Goal: Information Seeking & Learning: Find specific fact

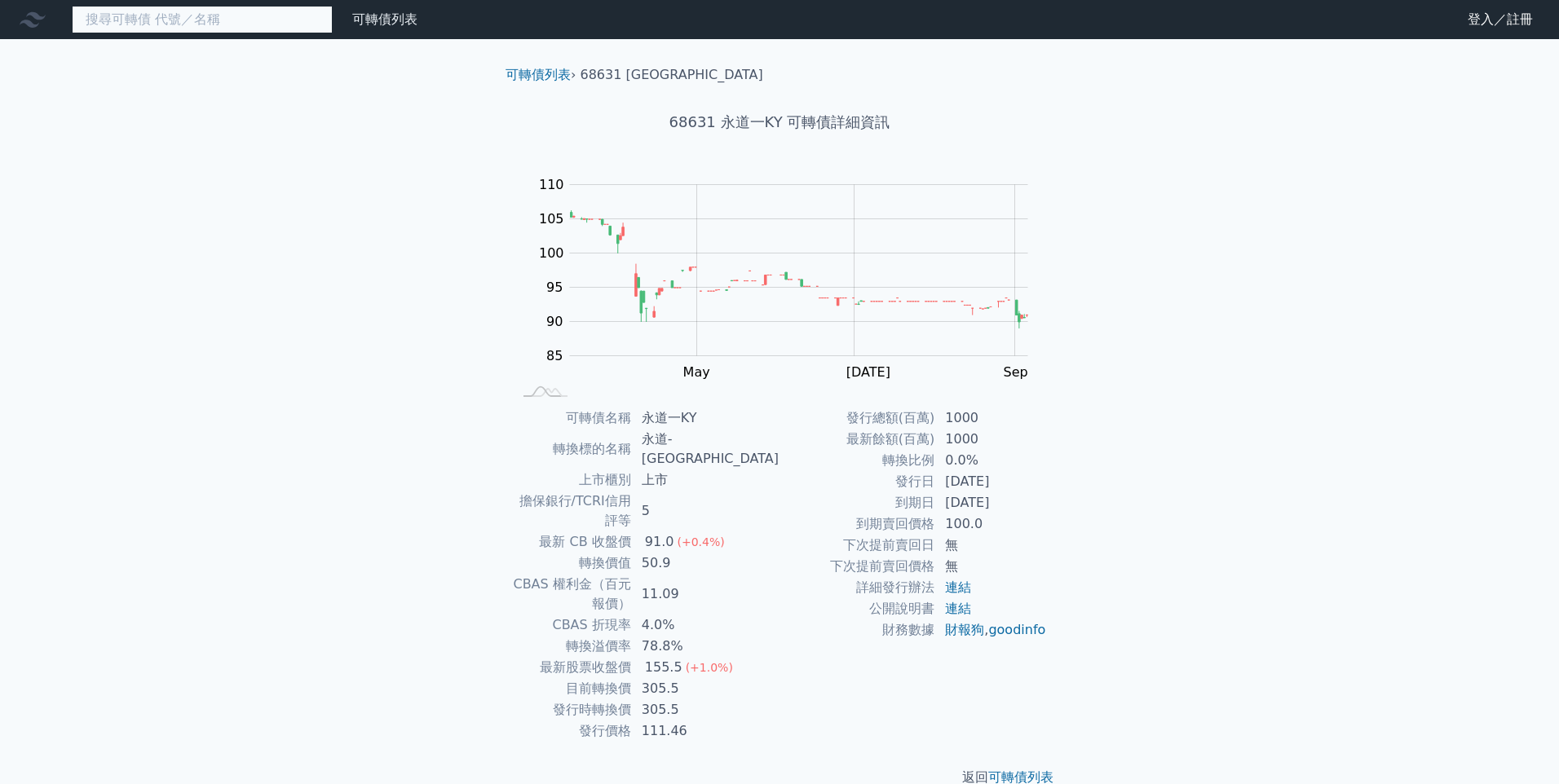
click at [275, 24] on input at bounding box center [202, 19] width 261 height 28
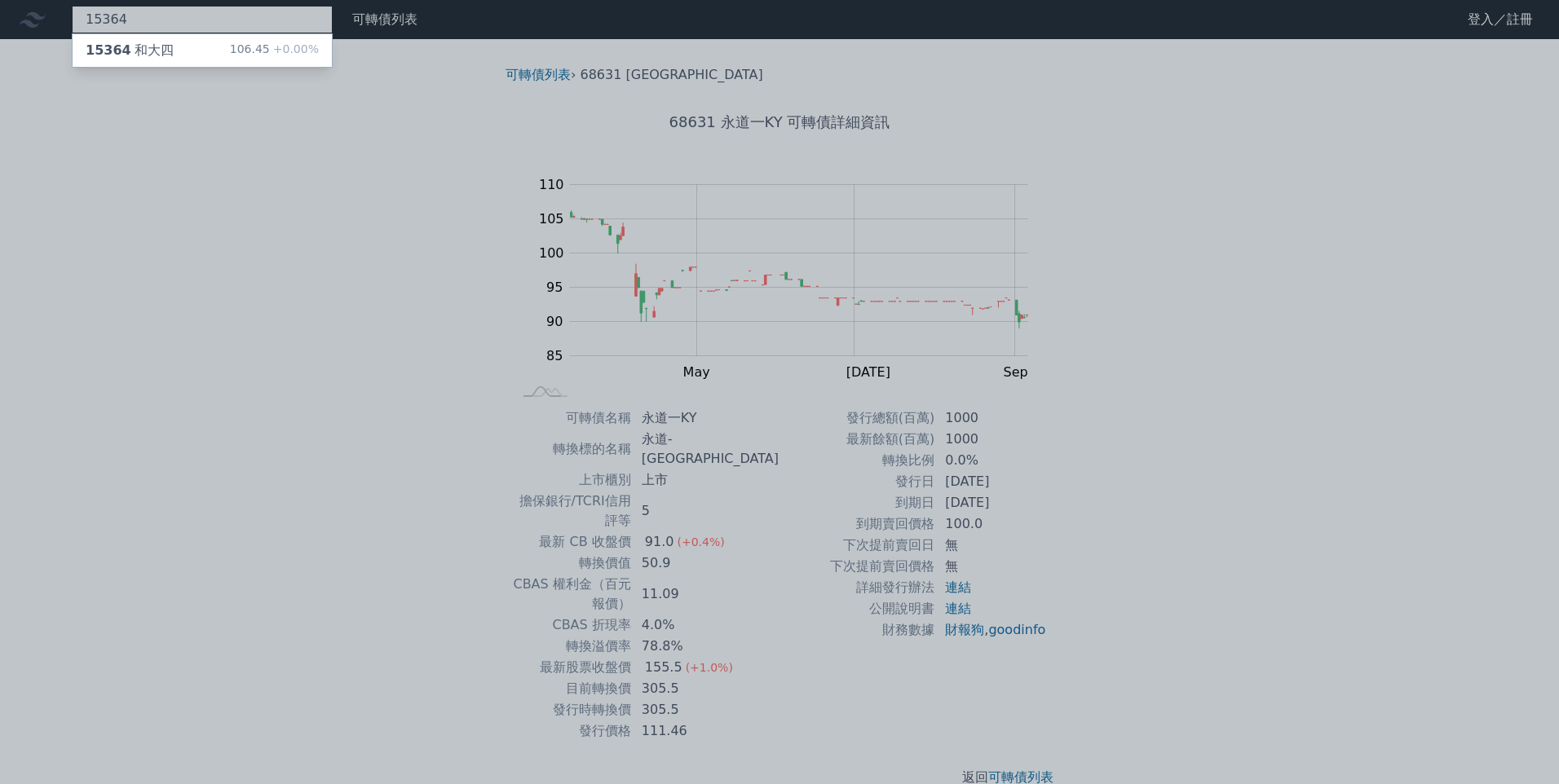
type input "15364"
click at [215, 50] on div "15364 和大四 106.45 +0.00%" at bounding box center [202, 50] width 259 height 33
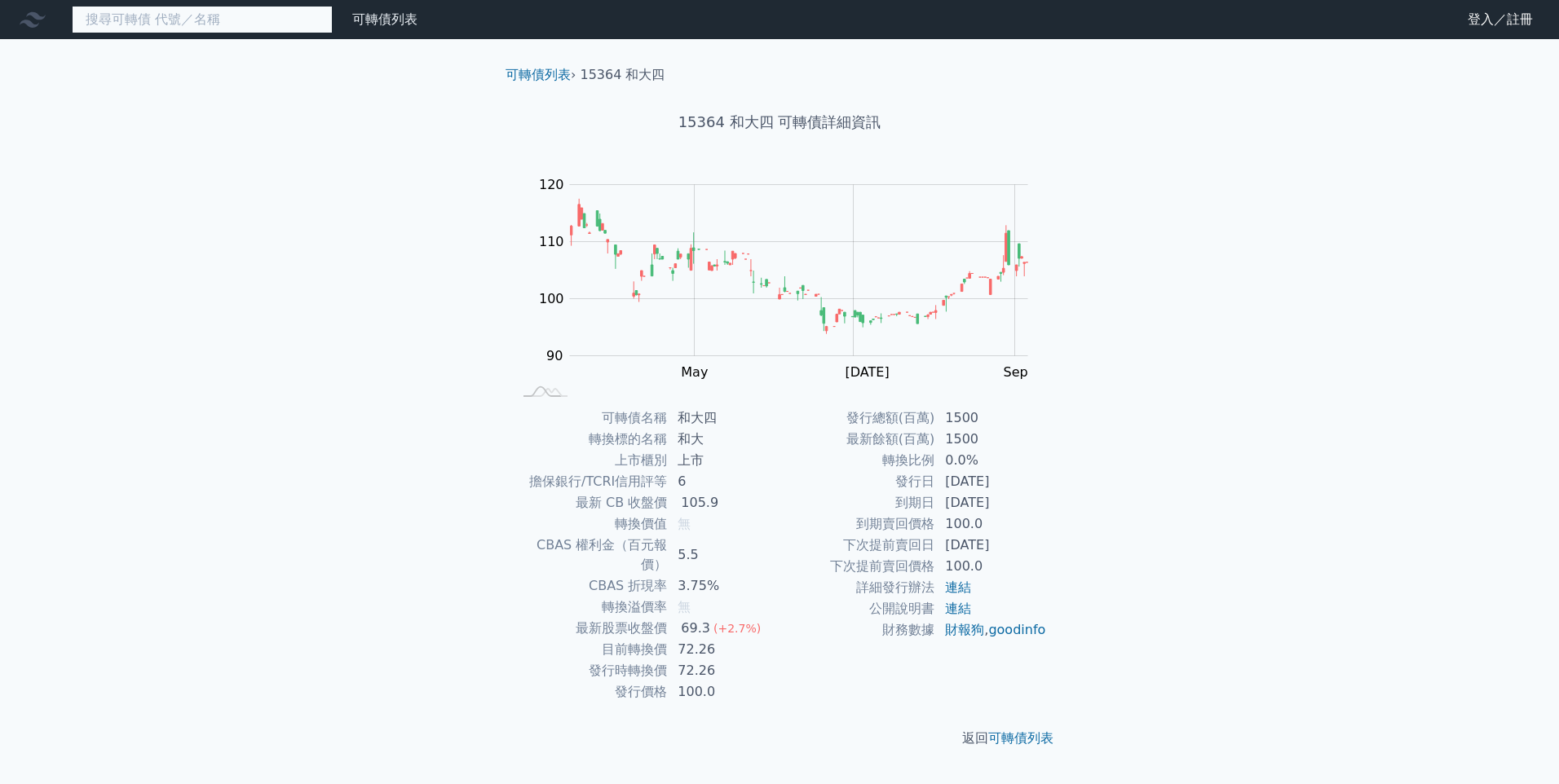
click at [264, 29] on input at bounding box center [202, 19] width 261 height 28
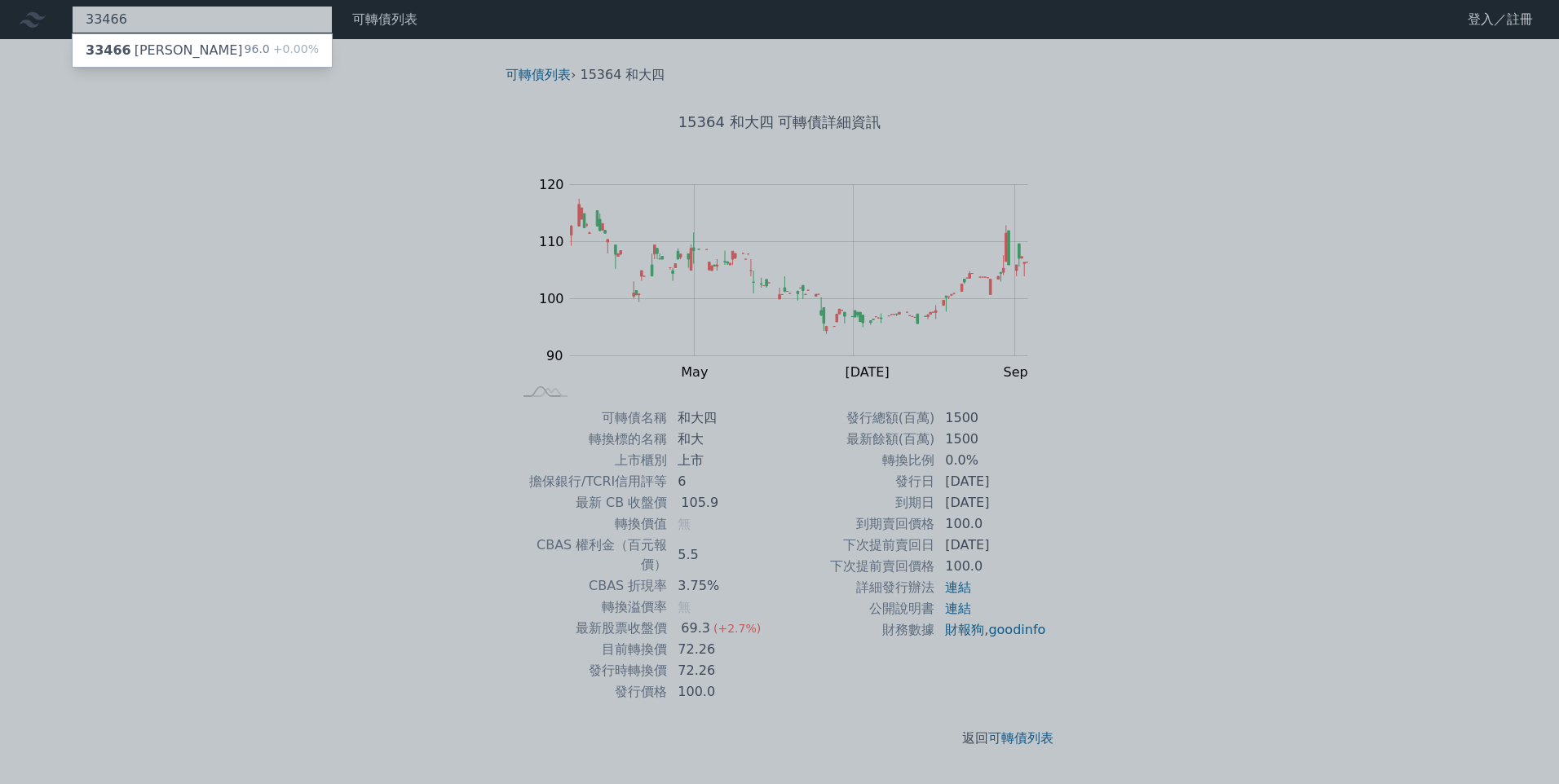
type input "33466"
click at [177, 49] on div "33466 麗清六 96.0 +0.00%" at bounding box center [202, 50] width 259 height 33
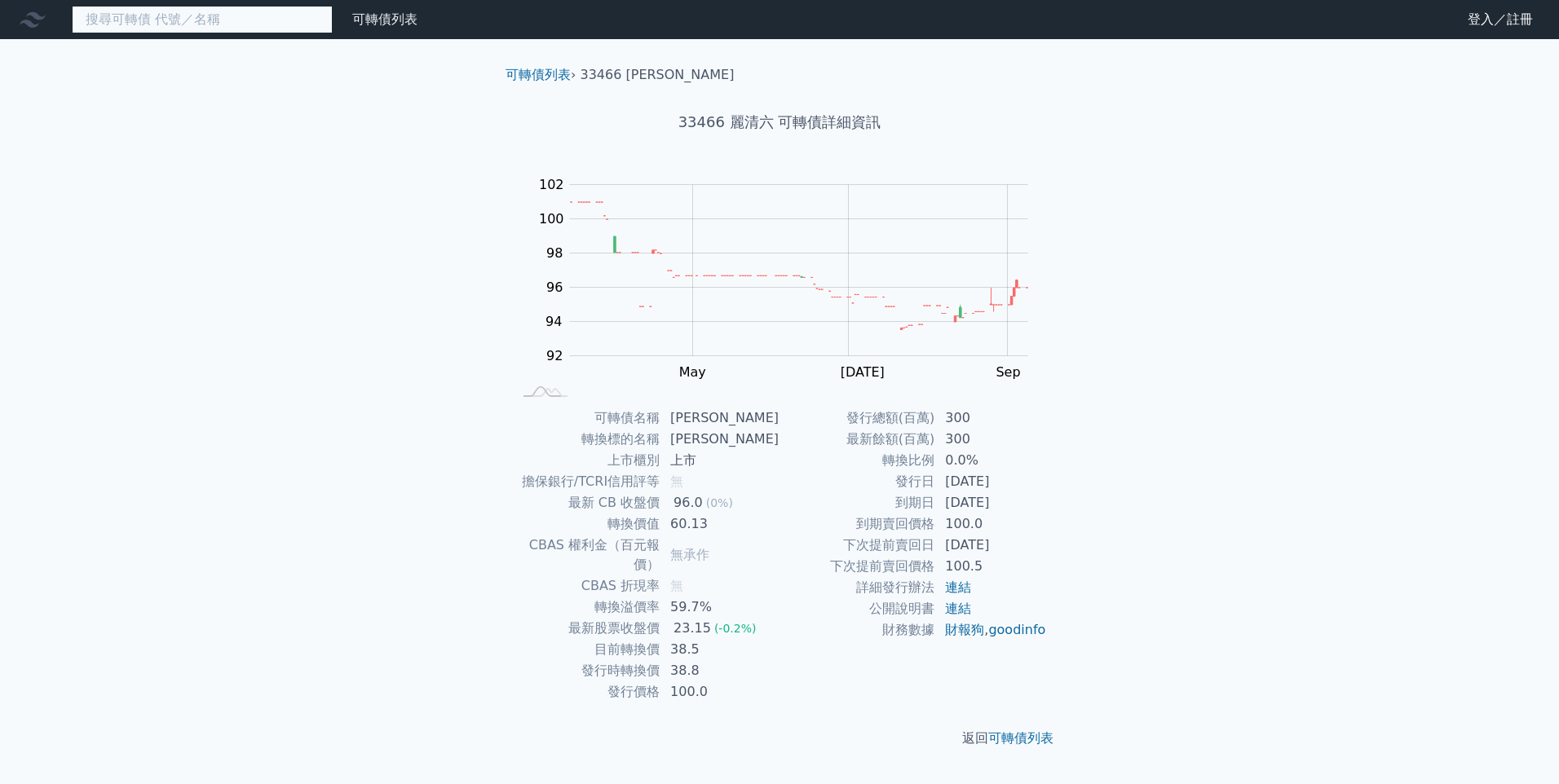
click at [277, 27] on input at bounding box center [202, 19] width 261 height 28
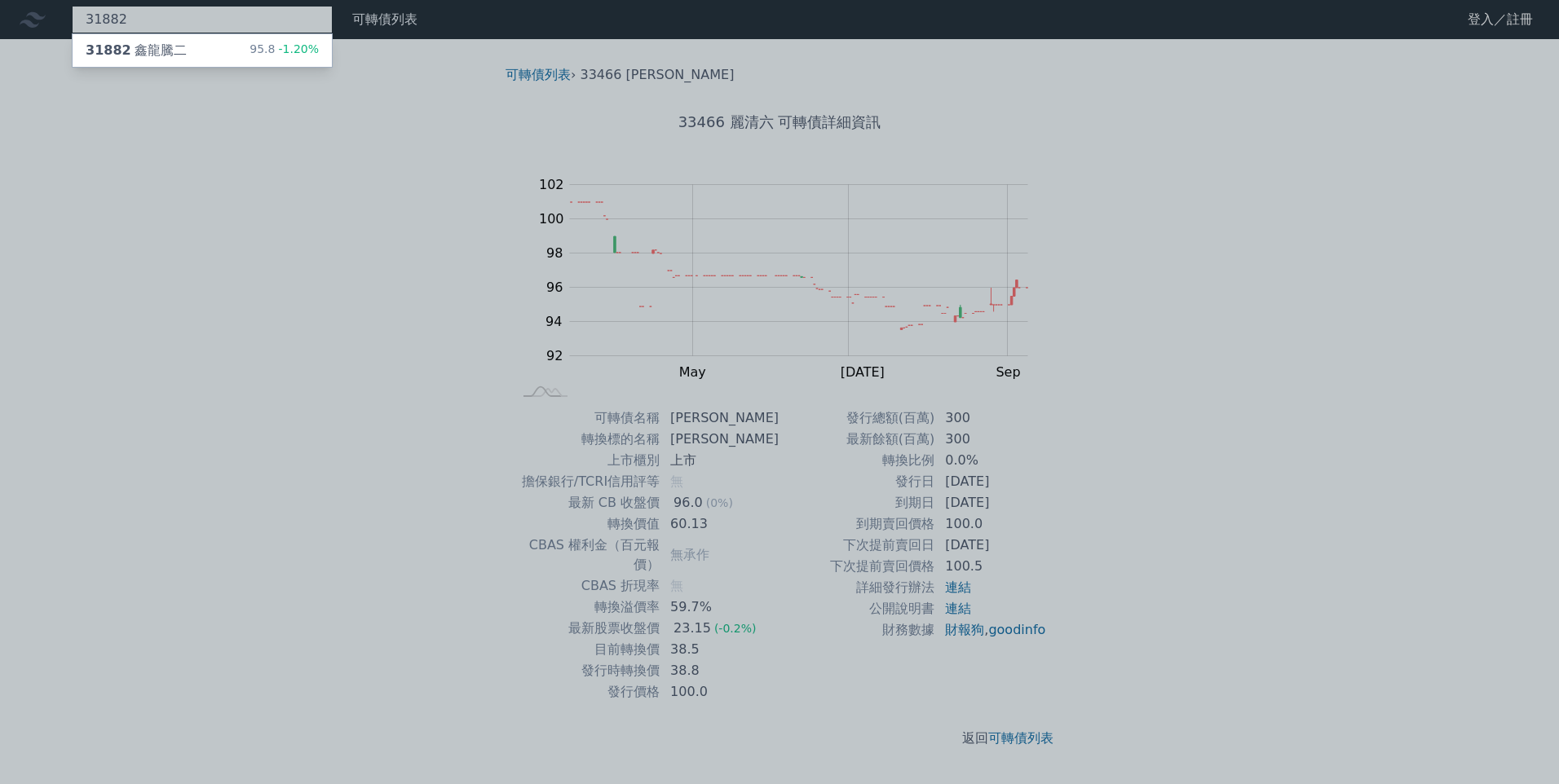
type input "31882"
click at [248, 54] on div "31882 鑫龍騰二 95.8 -1.20%" at bounding box center [202, 50] width 259 height 33
